Goal: Task Accomplishment & Management: Use online tool/utility

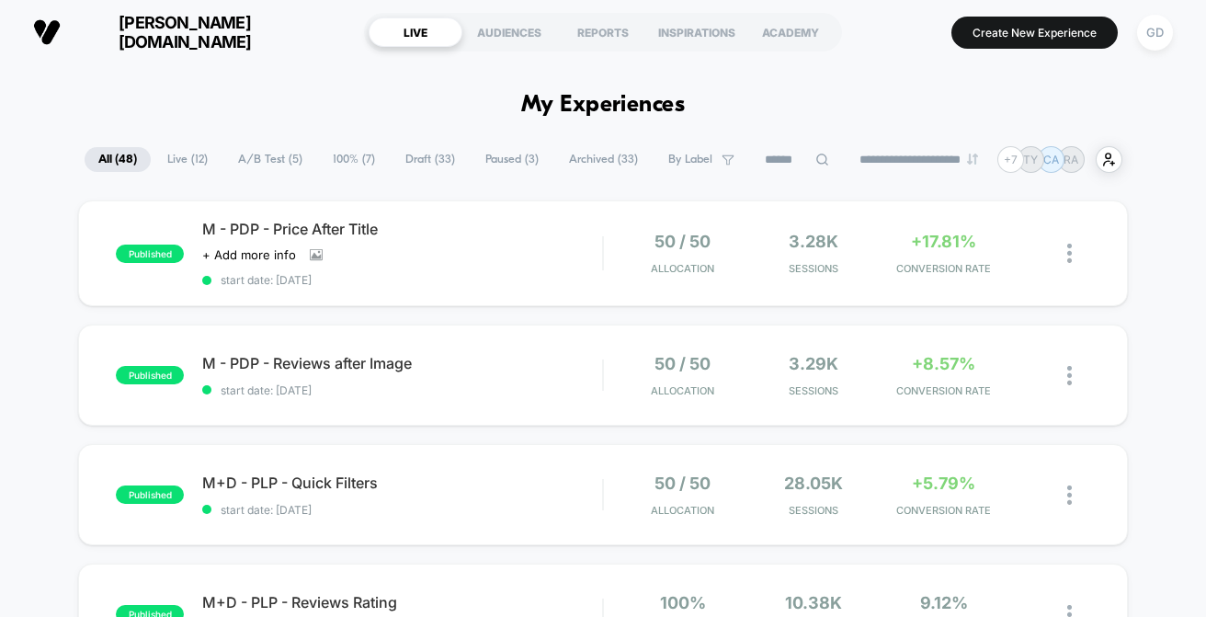
click at [431, 169] on span "Draft ( 33 )" at bounding box center [430, 159] width 77 height 25
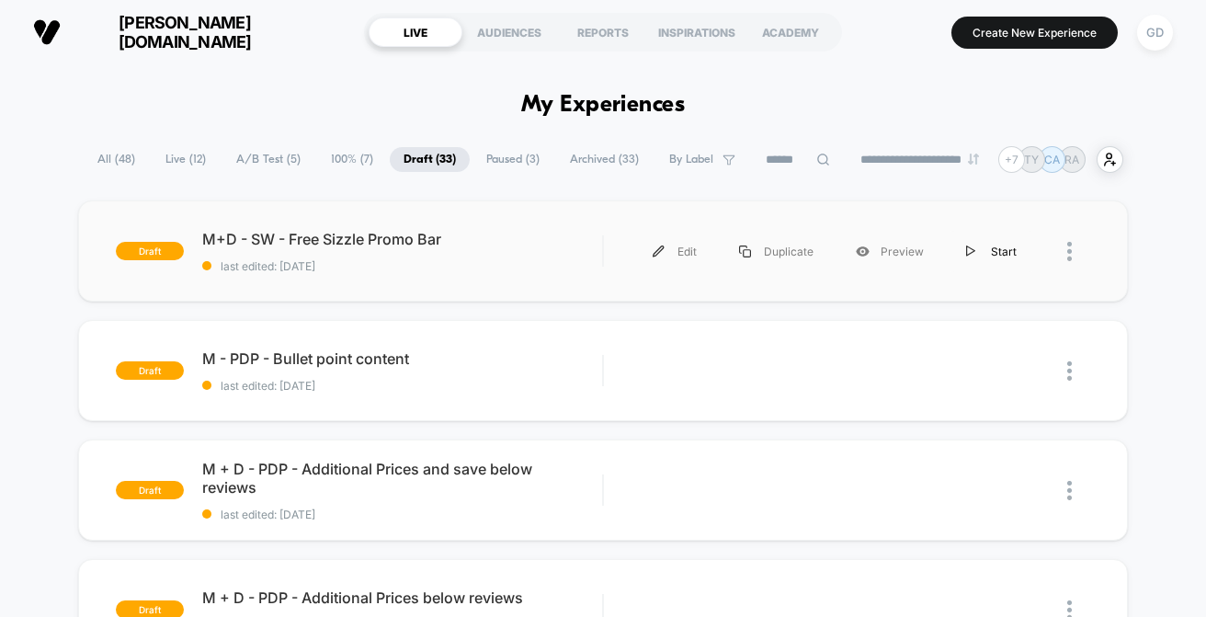
click at [1001, 254] on div "Start" at bounding box center [991, 251] width 93 height 41
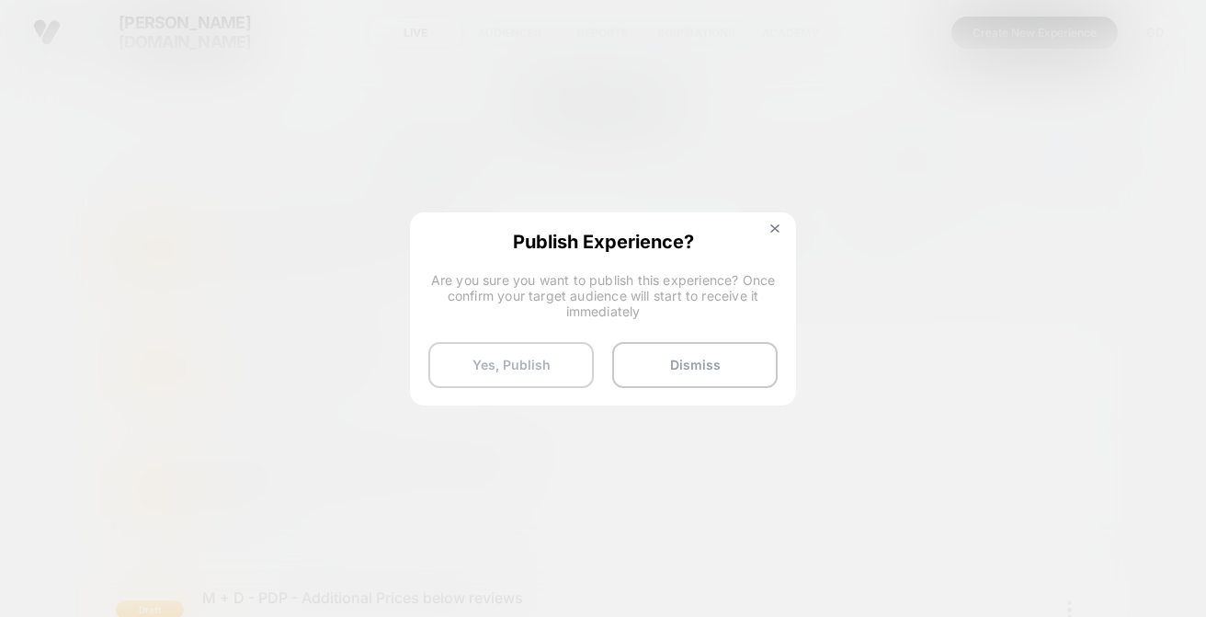
click at [534, 365] on button "Yes, Publish" at bounding box center [511, 365] width 166 height 46
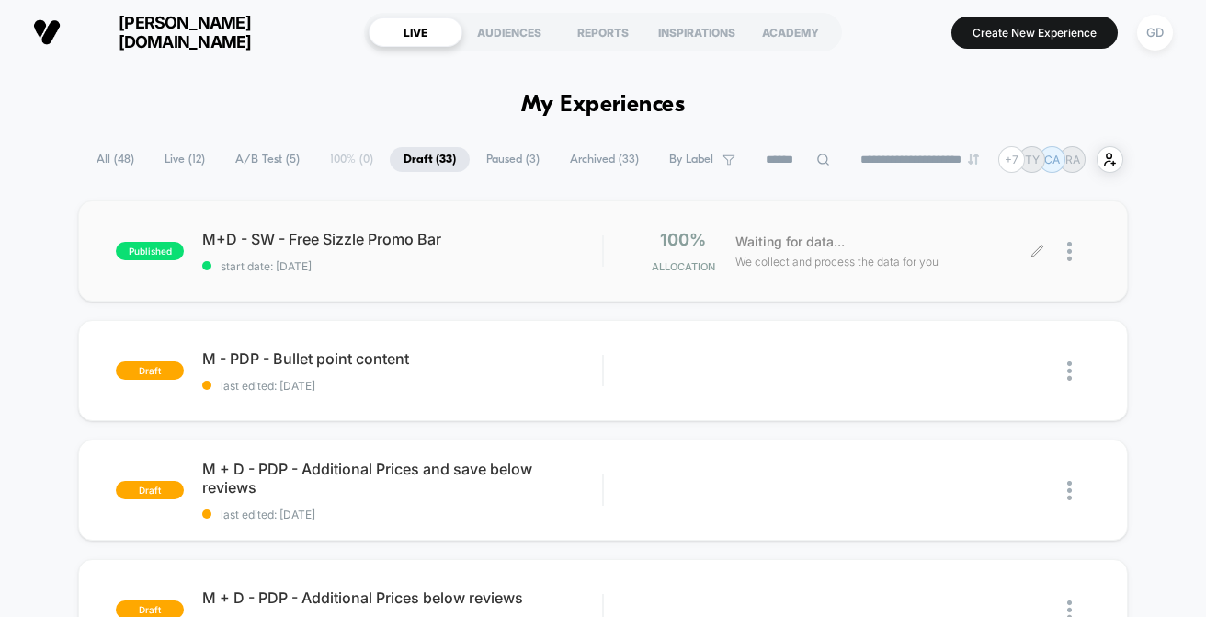
click at [1075, 245] on div at bounding box center [1079, 251] width 23 height 43
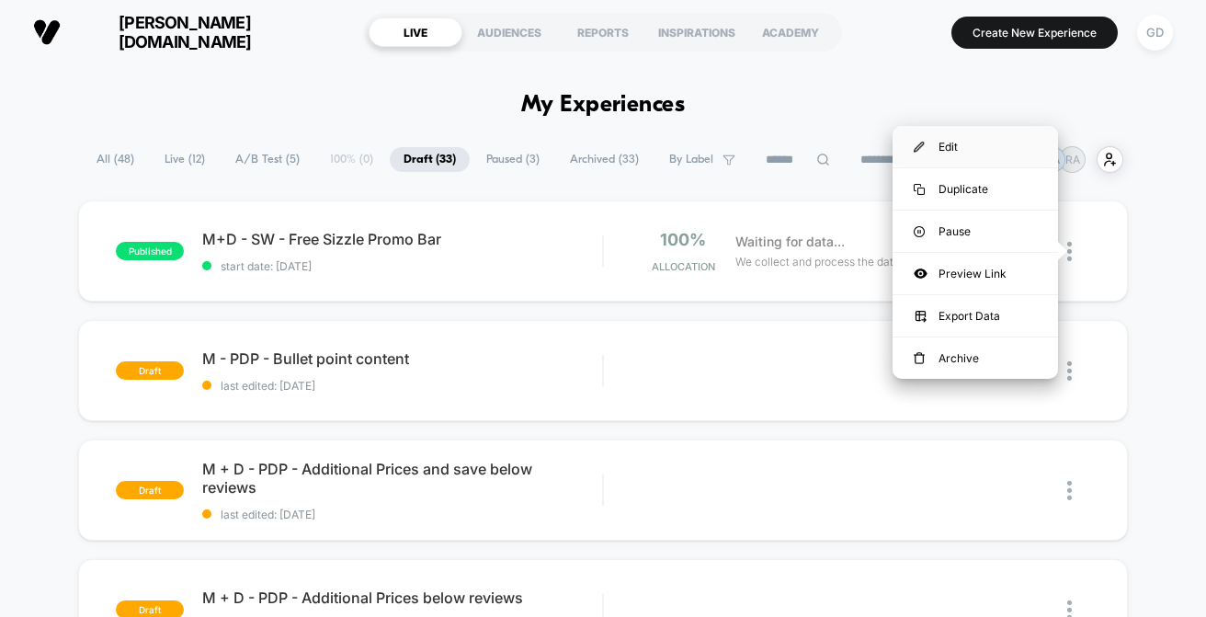
click at [998, 143] on div "Edit" at bounding box center [976, 146] width 166 height 41
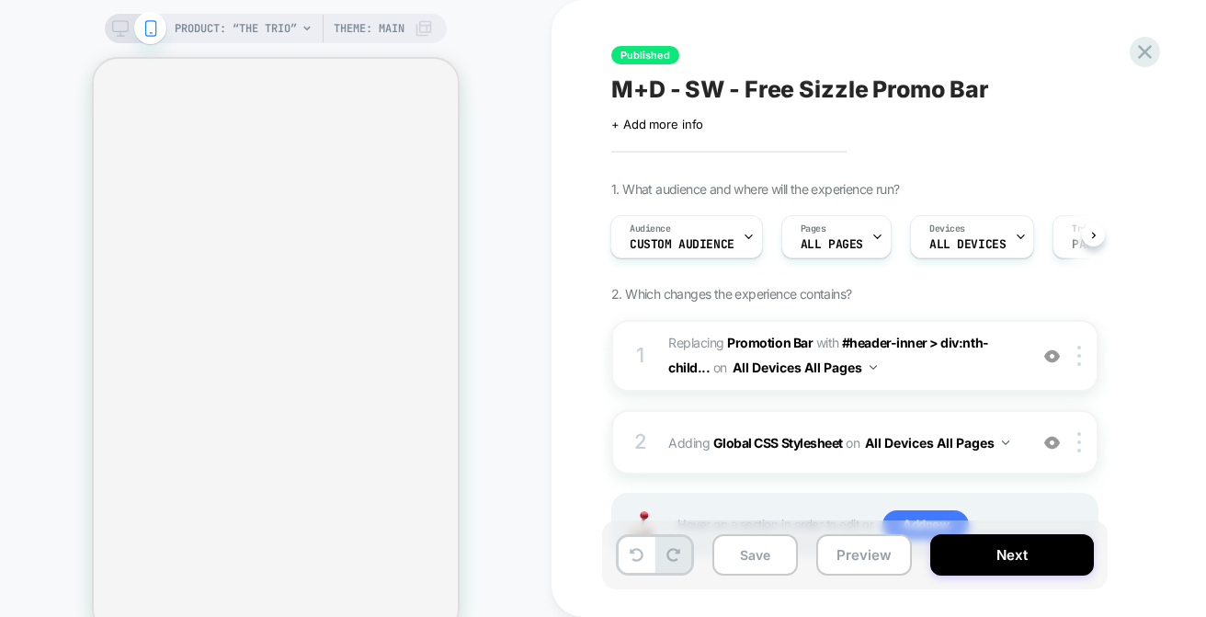
scroll to position [77, 0]
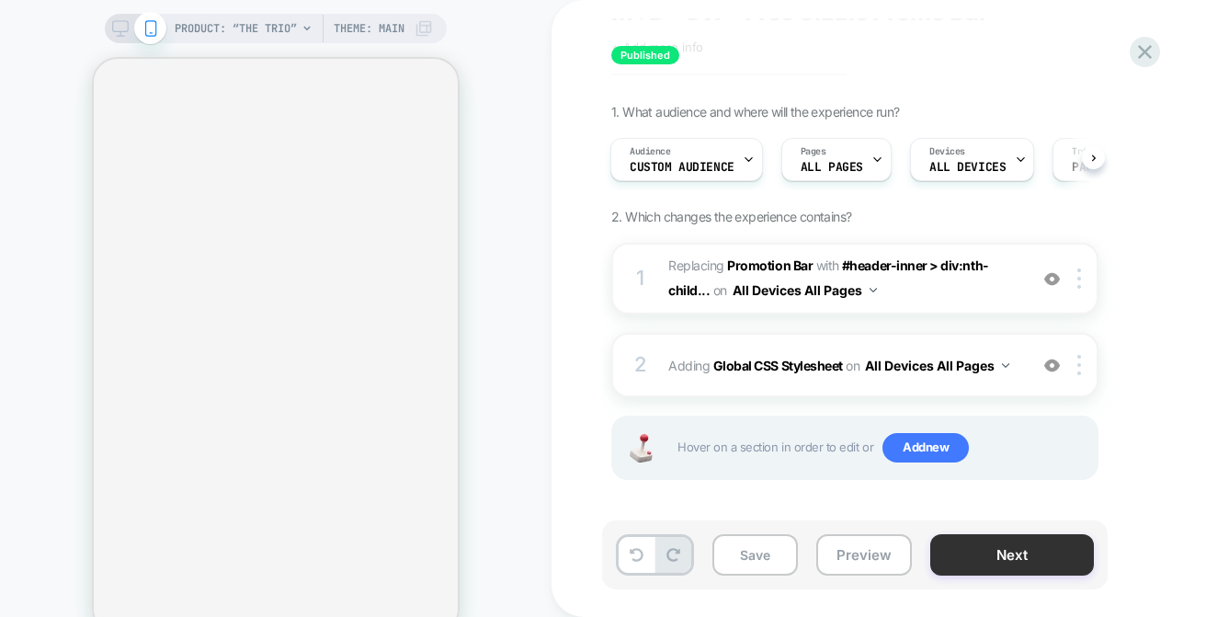
click at [1007, 554] on button "Next" at bounding box center [1013, 554] width 164 height 41
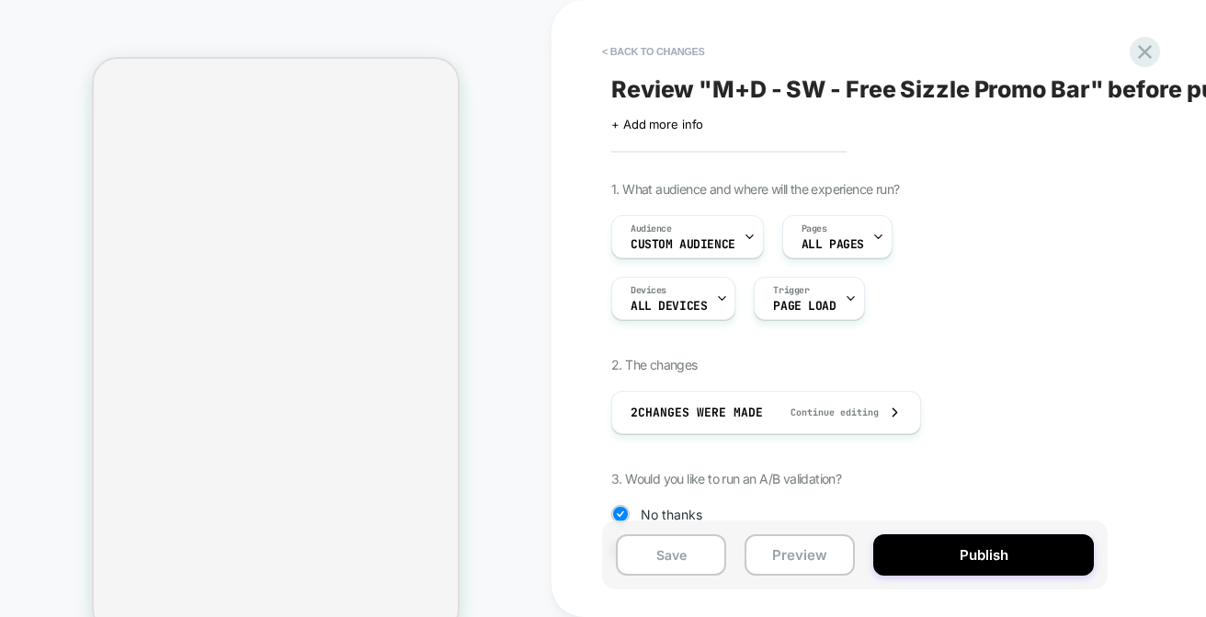
scroll to position [188, 0]
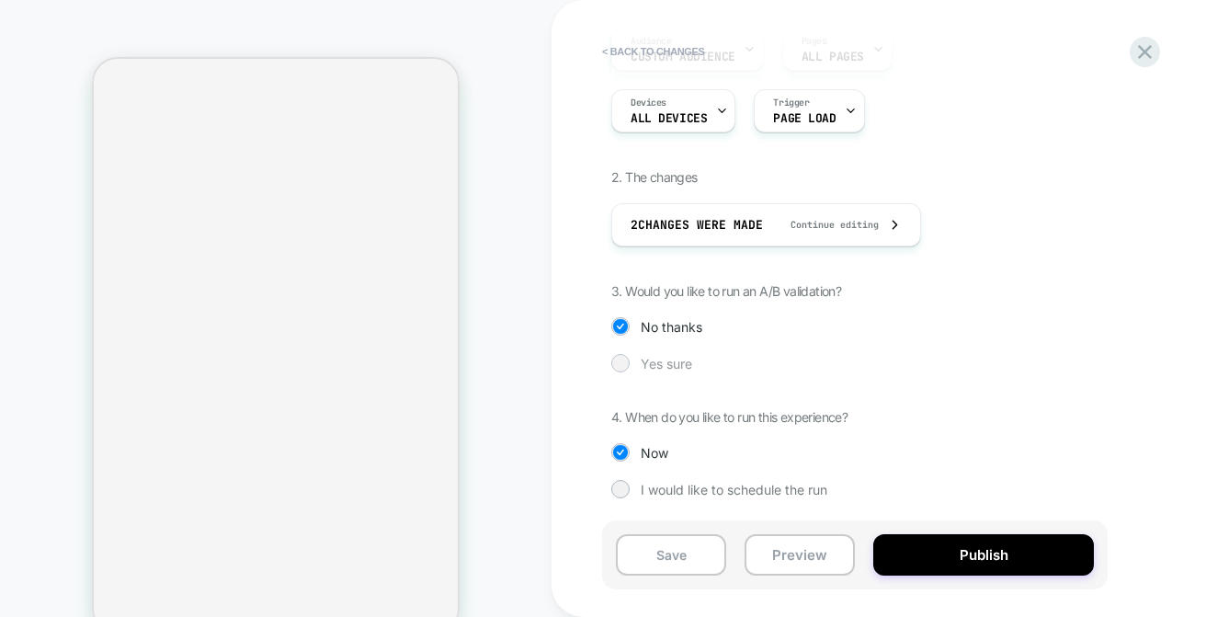
click at [618, 361] on div at bounding box center [620, 363] width 14 height 14
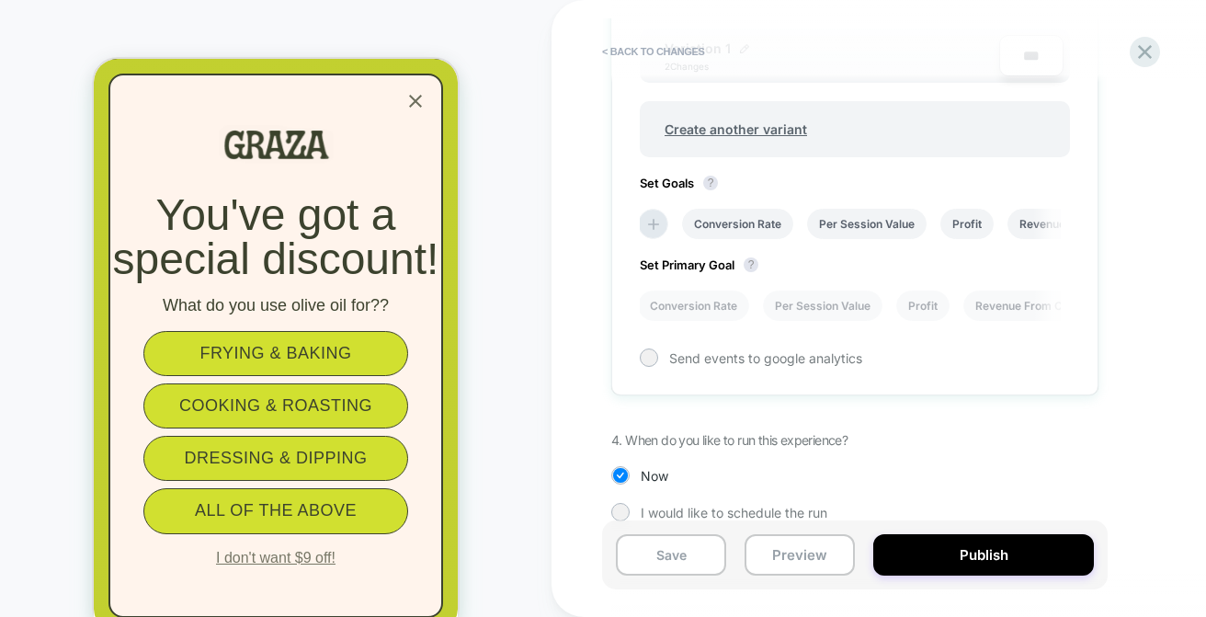
scroll to position [708, 0]
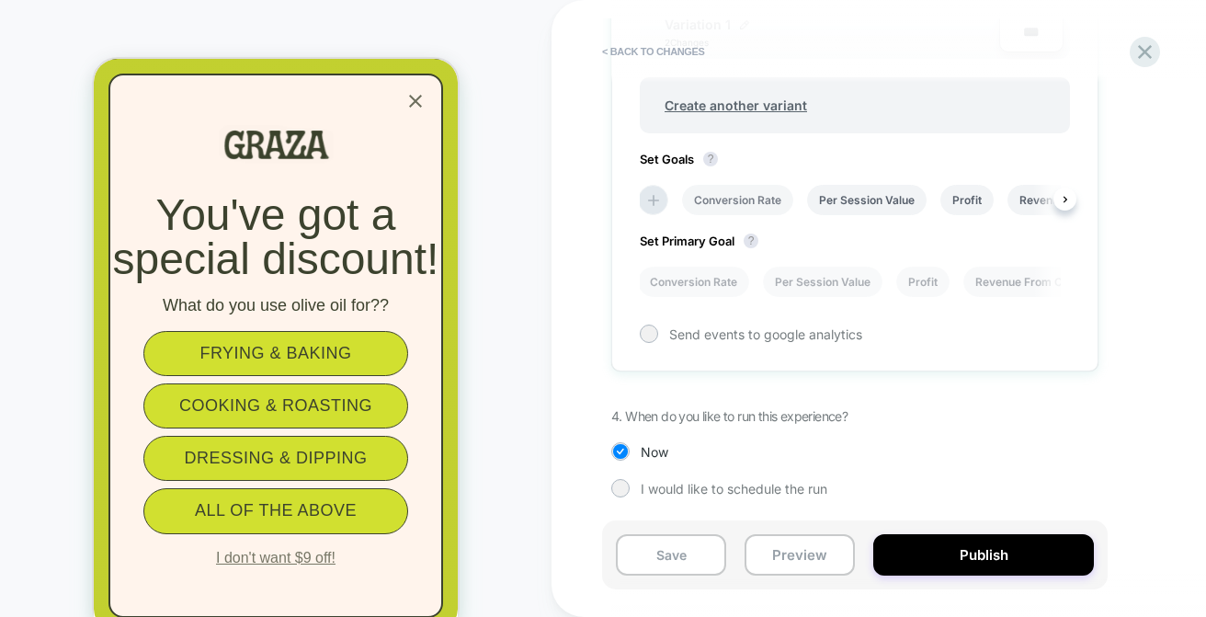
click at [777, 198] on li "Conversion Rate" at bounding box center [737, 200] width 111 height 30
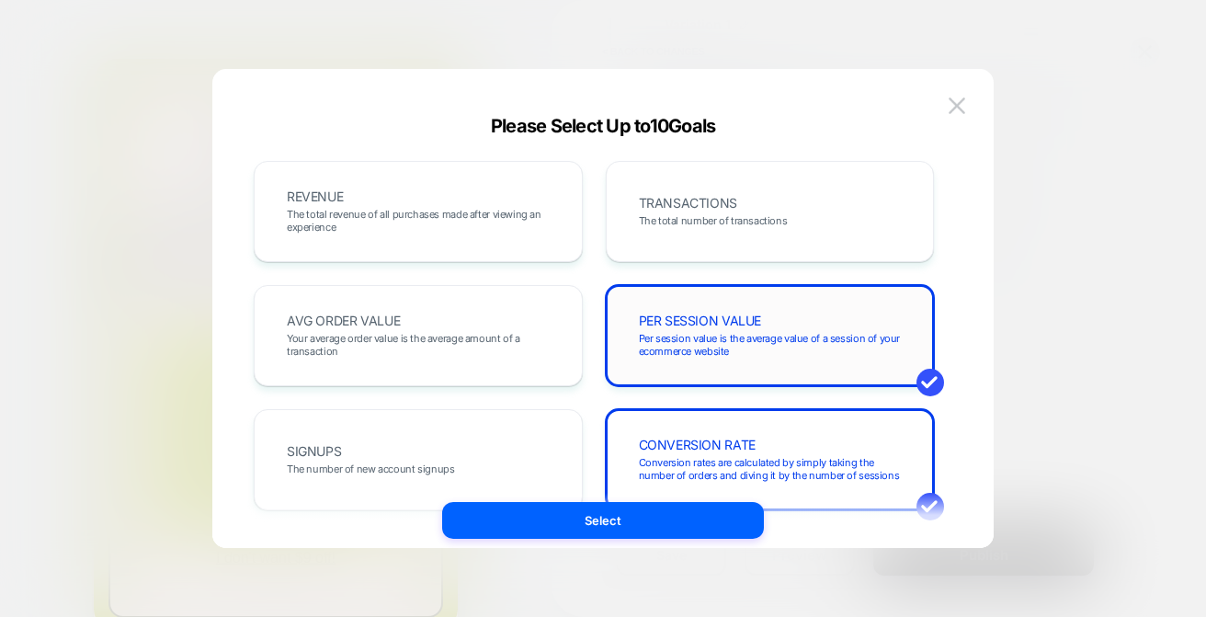
click at [929, 371] on span at bounding box center [931, 383] width 28 height 28
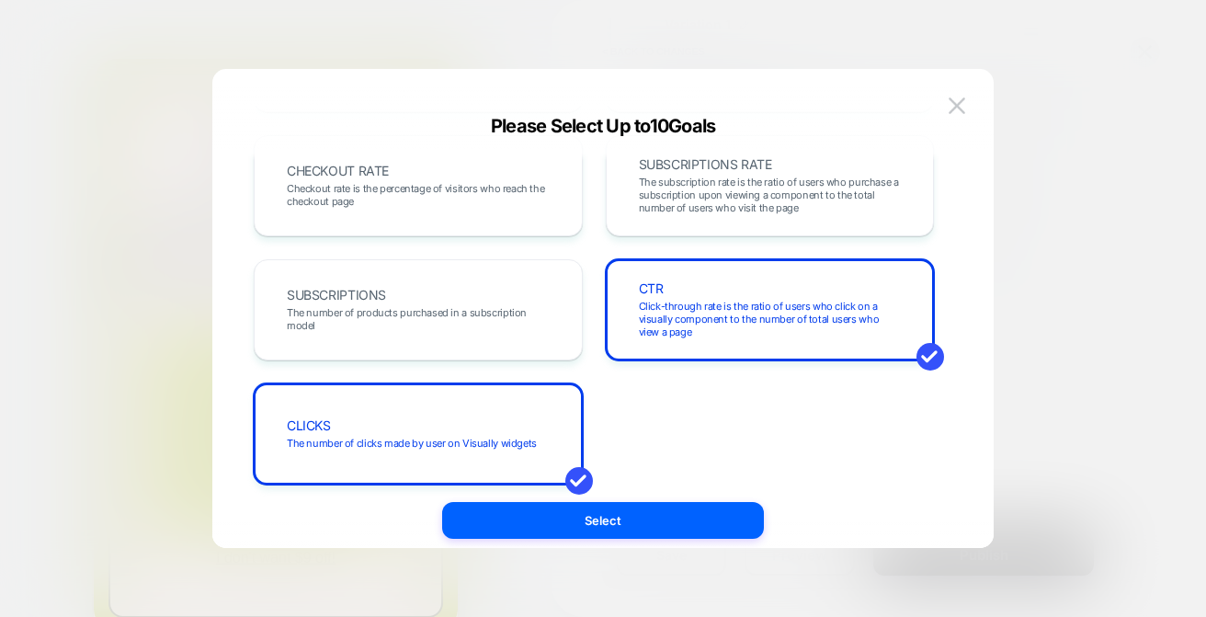
scroll to position [774, 0]
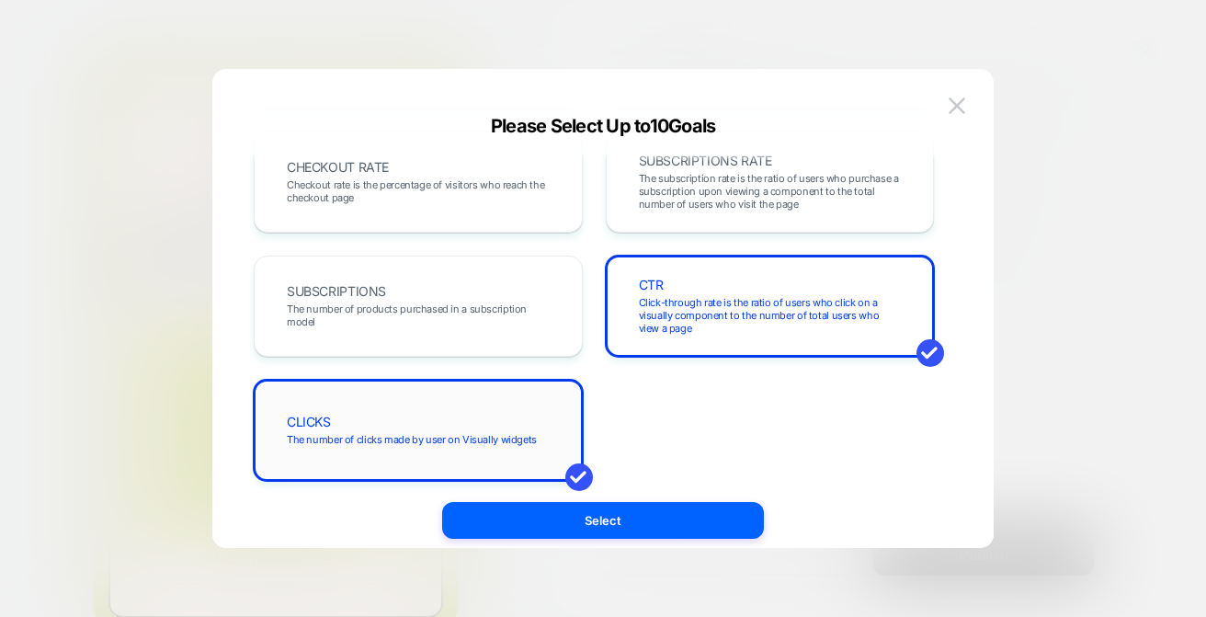
click at [575, 474] on span at bounding box center [579, 477] width 28 height 28
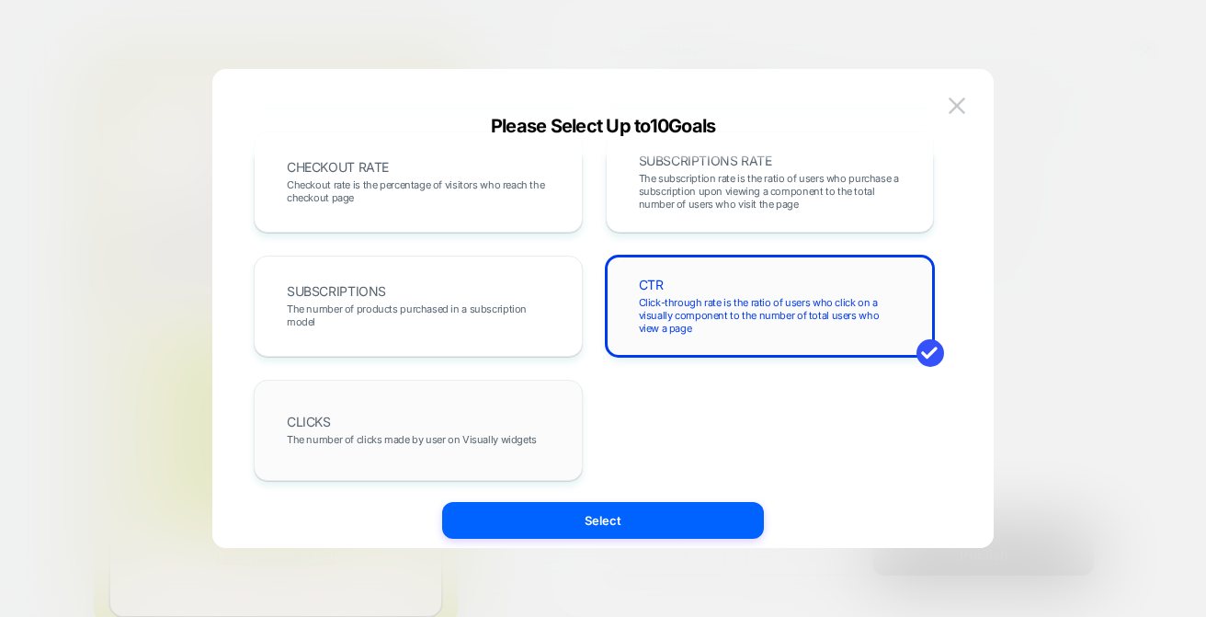
click at [936, 352] on span at bounding box center [931, 353] width 28 height 28
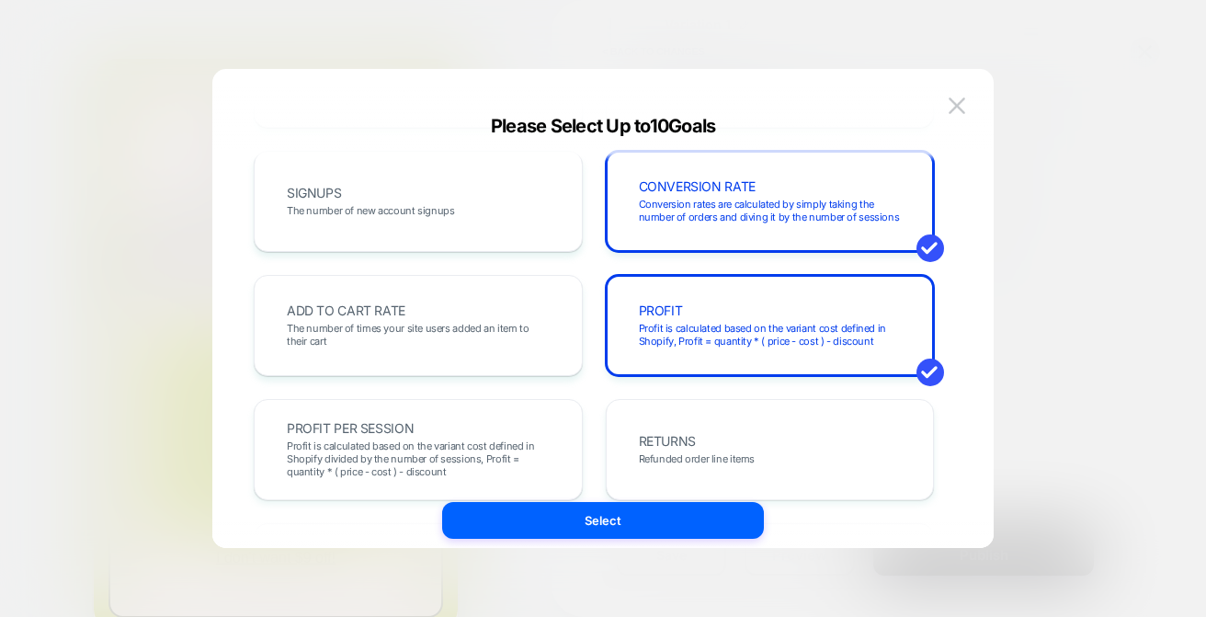
scroll to position [252, 0]
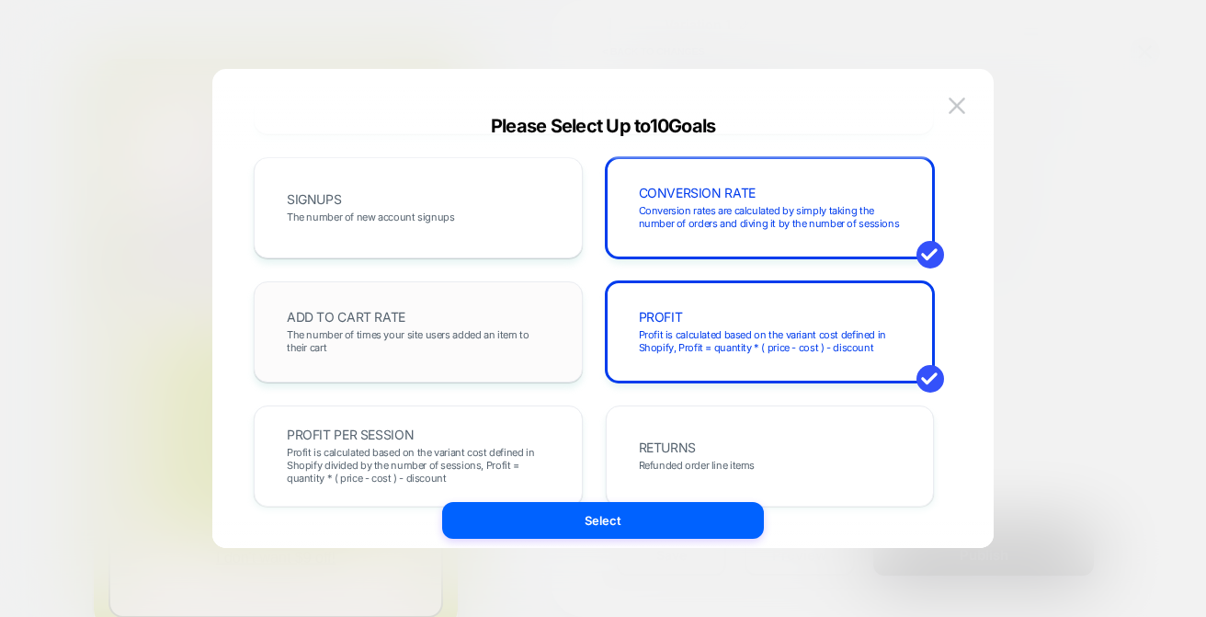
click at [491, 366] on div "ADD TO CART RATE The number of times your site users added an item to their cart" at bounding box center [418, 331] width 329 height 101
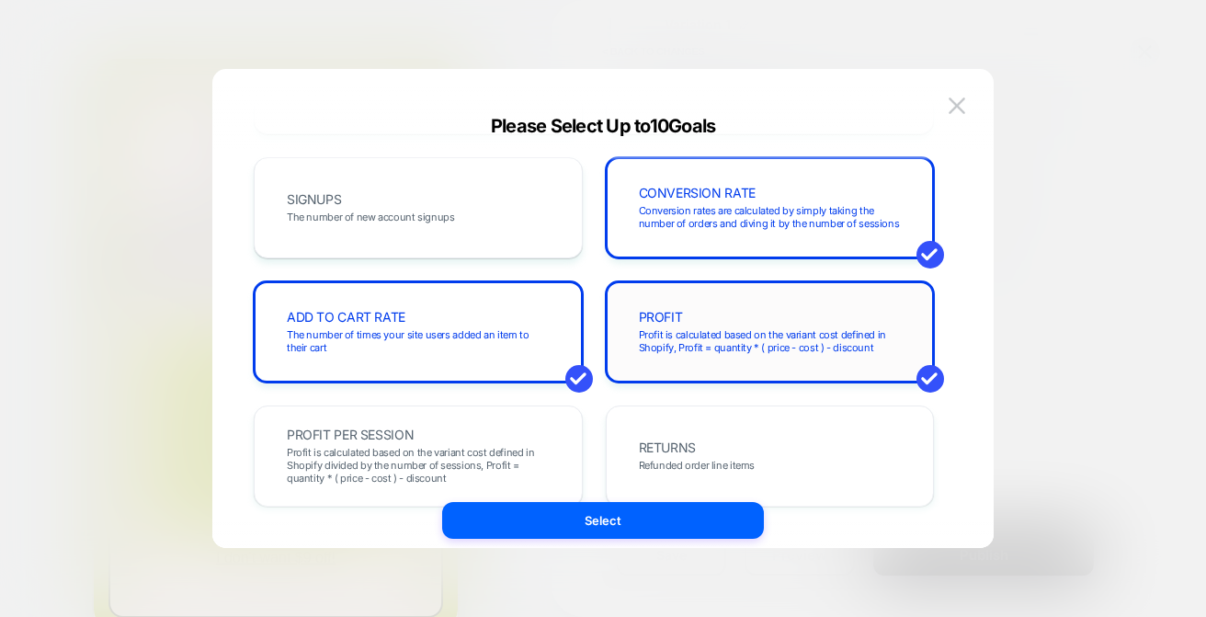
click at [937, 381] on span at bounding box center [931, 379] width 28 height 28
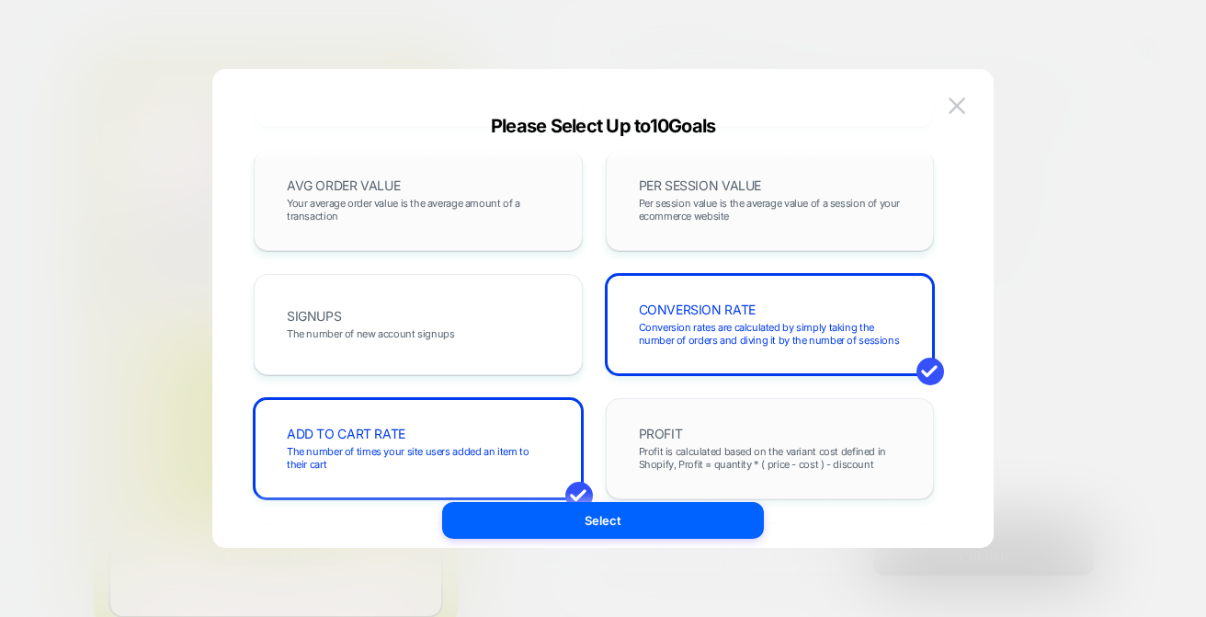
scroll to position [156, 0]
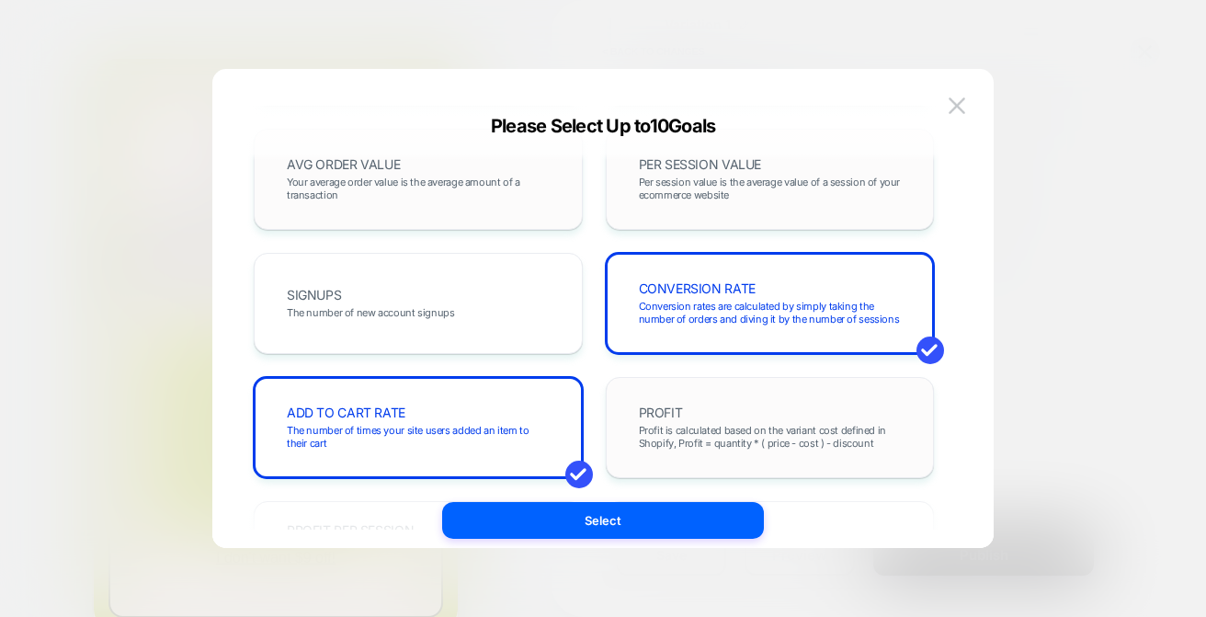
click at [450, 180] on span "Your average order value is the average amount of a transaction" at bounding box center [418, 189] width 263 height 26
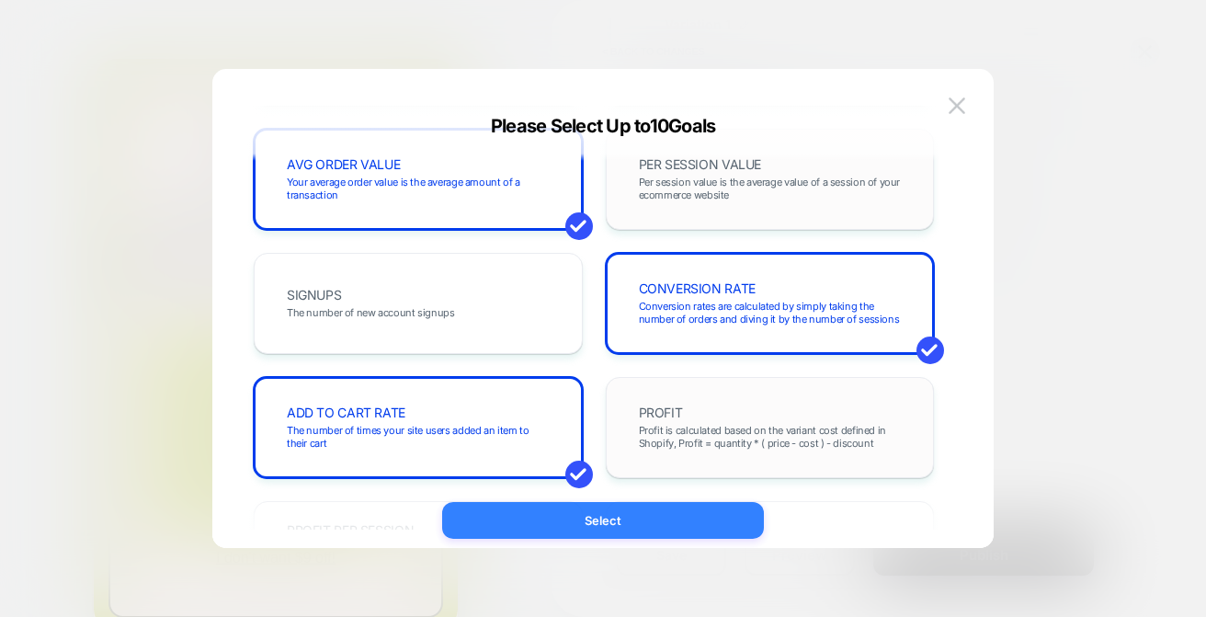
click at [648, 537] on button "Select" at bounding box center [603, 520] width 322 height 37
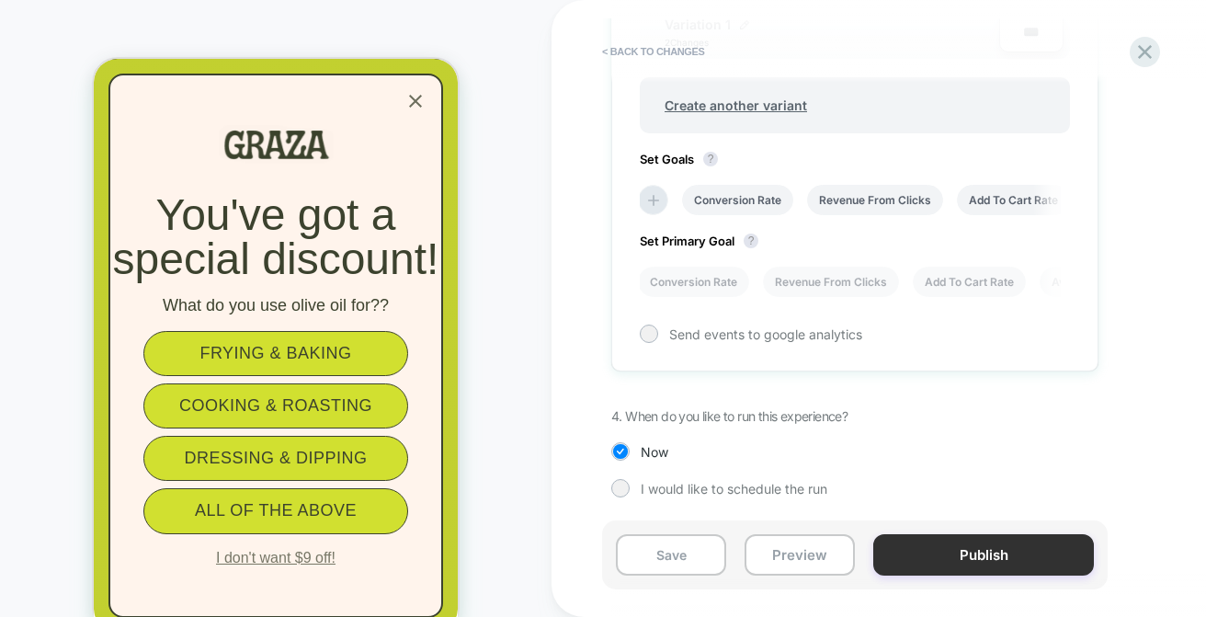
click at [911, 557] on button "Publish" at bounding box center [984, 554] width 221 height 41
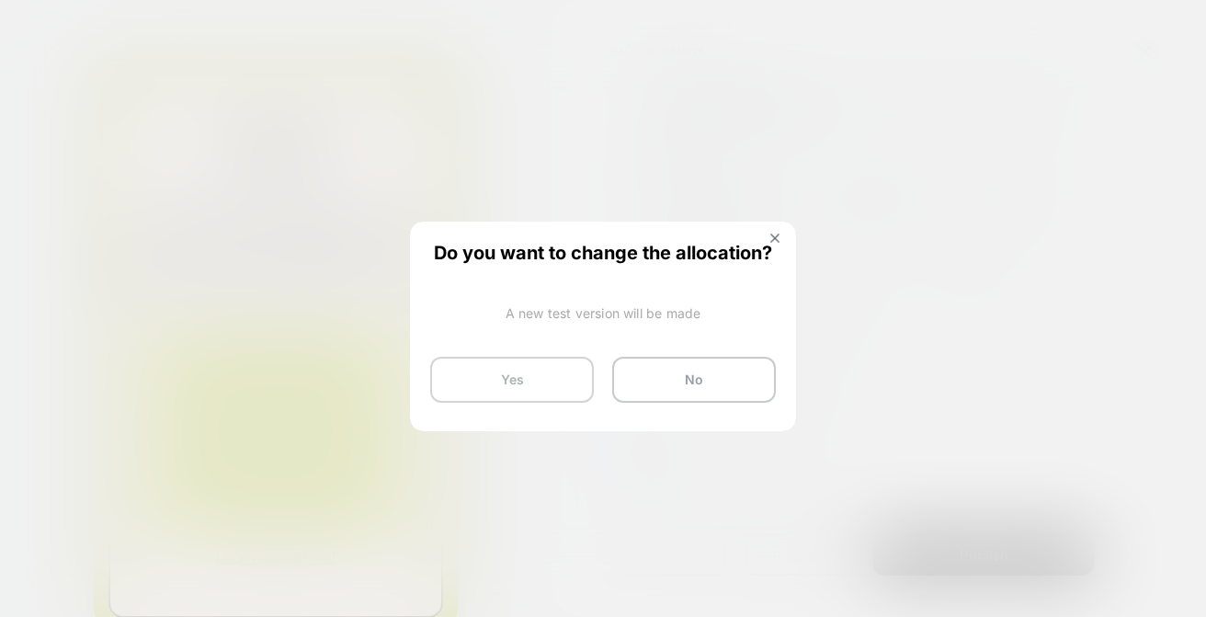
click at [555, 392] on button "Yes" at bounding box center [512, 380] width 164 height 46
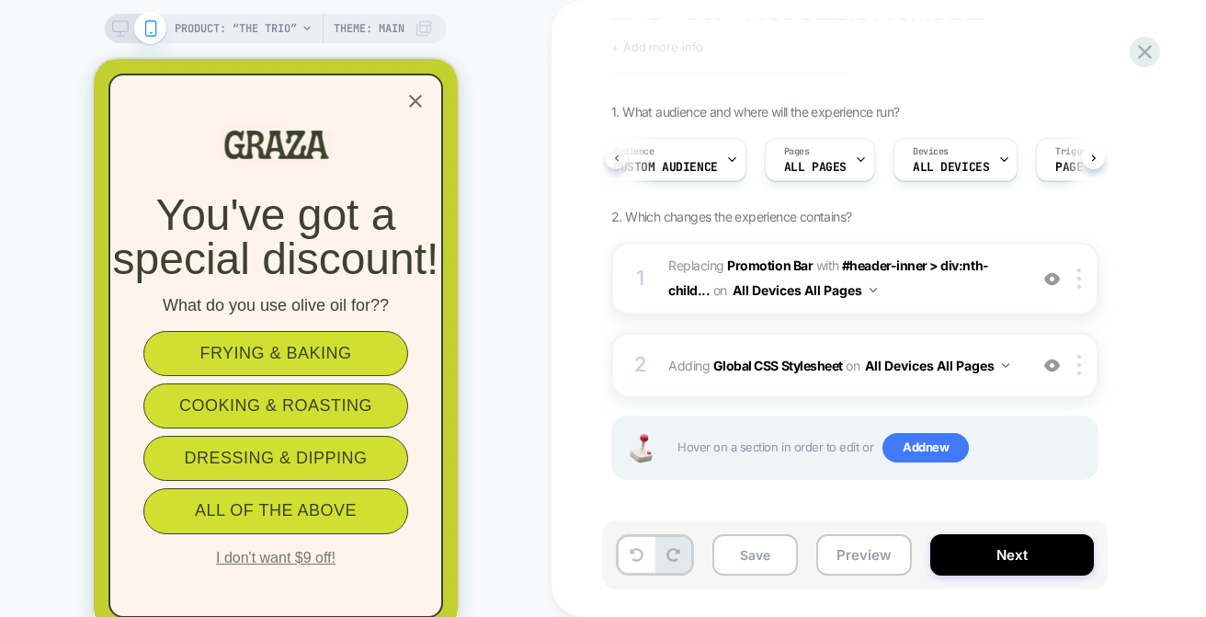
scroll to position [0, 3]
click at [419, 106] on icon "Close popup" at bounding box center [415, 101] width 13 height 13
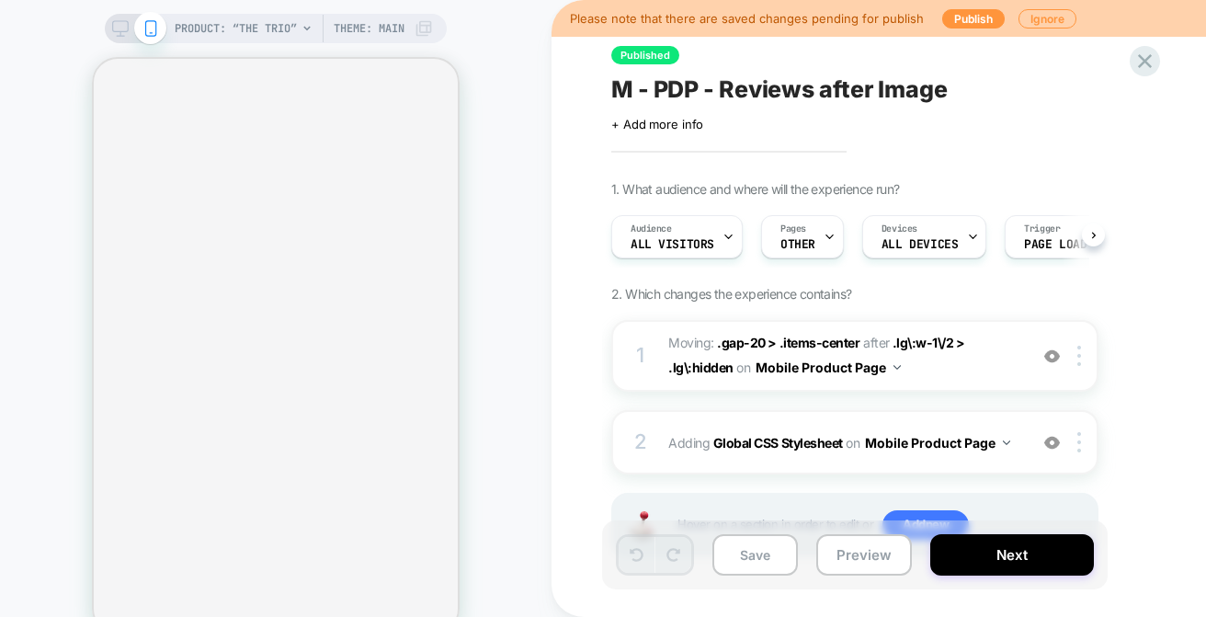
scroll to position [0, 1]
